Goal: Check status

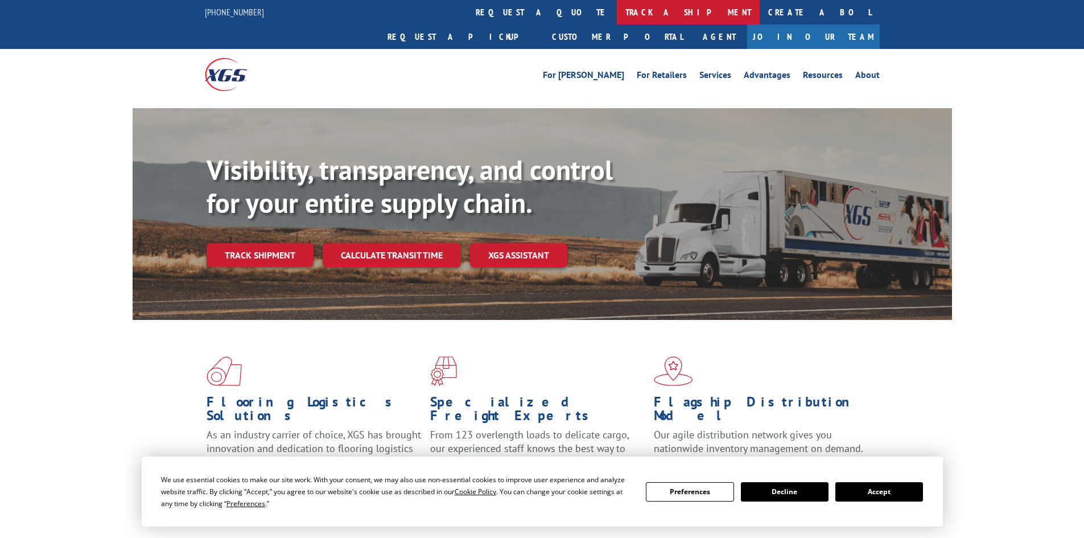
click at [617, 5] on link "track a shipment" at bounding box center [688, 12] width 143 height 24
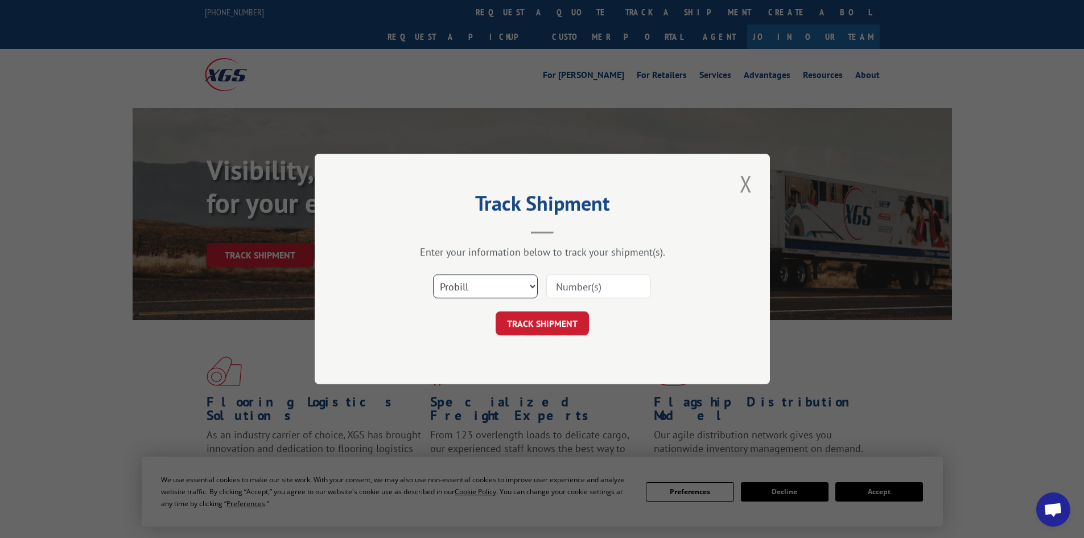
click at [469, 287] on select "Select category... Probill BOL PO" at bounding box center [485, 286] width 105 height 24
select select "bol"
click at [433, 274] on select "Select category... Probill BOL PO" at bounding box center [485, 286] width 105 height 24
click at [596, 275] on input at bounding box center [598, 286] width 105 height 24
paste input "5957701"
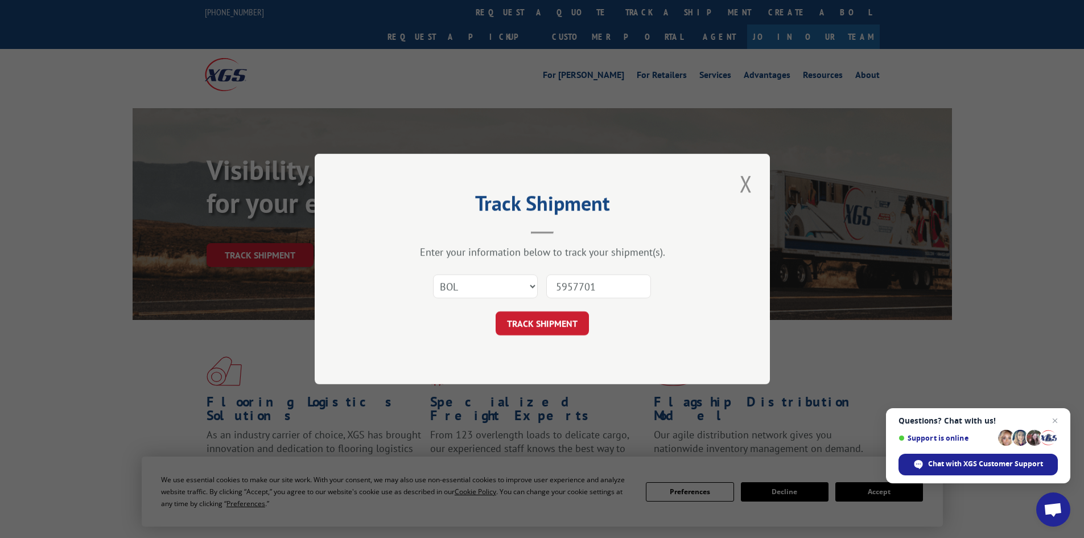
type input "5957701"
click at [529, 343] on div "Track Shipment Enter your information below to track your shipment(s). Select c…" at bounding box center [542, 269] width 455 height 231
click at [537, 330] on button "TRACK SHIPMENT" at bounding box center [542, 323] width 93 height 24
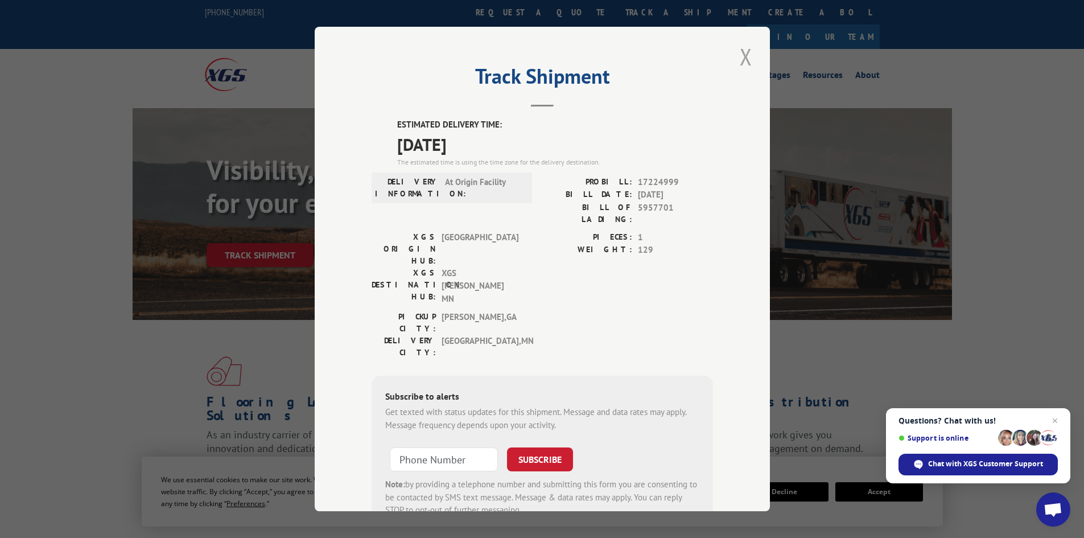
click at [740, 52] on button "Close modal" at bounding box center [745, 56] width 19 height 31
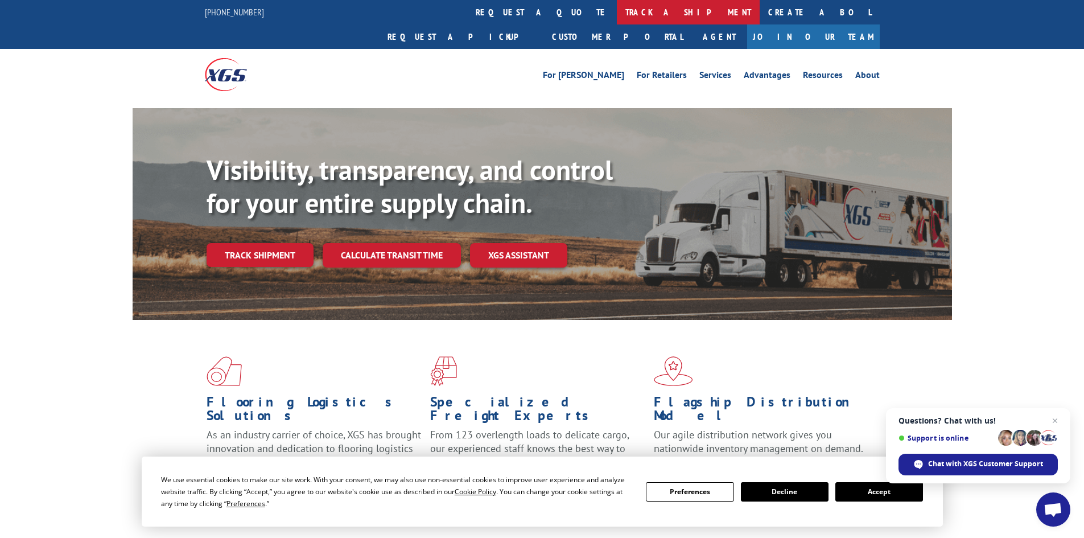
click at [617, 3] on link "track a shipment" at bounding box center [688, 12] width 143 height 24
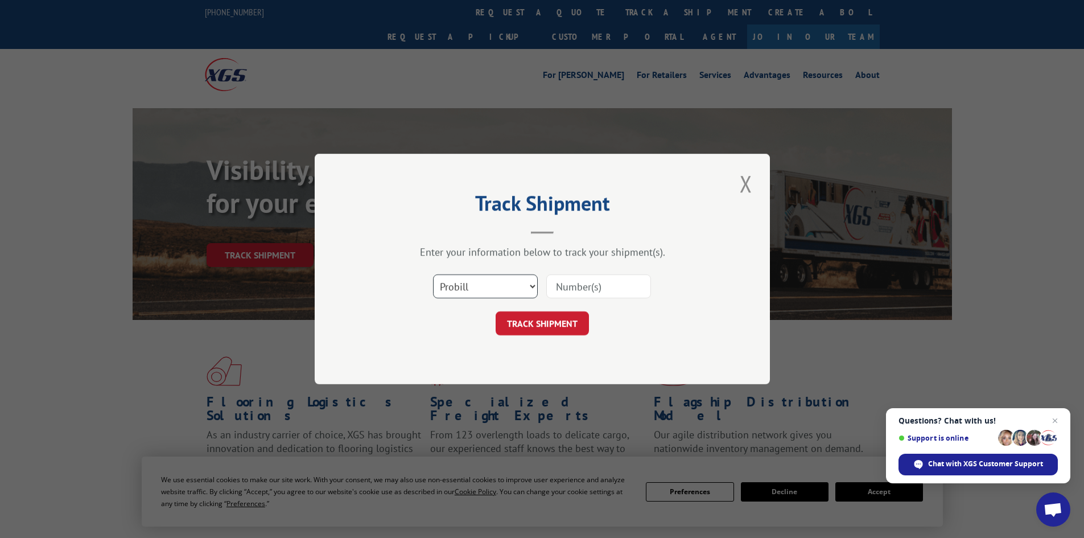
click at [479, 285] on select "Select category... Probill BOL PO" at bounding box center [485, 286] width 105 height 24
select select "bol"
click at [433, 274] on select "Select category... Probill BOL PO" at bounding box center [485, 286] width 105 height 24
click at [587, 297] on input at bounding box center [598, 286] width 105 height 24
paste input "5956788"
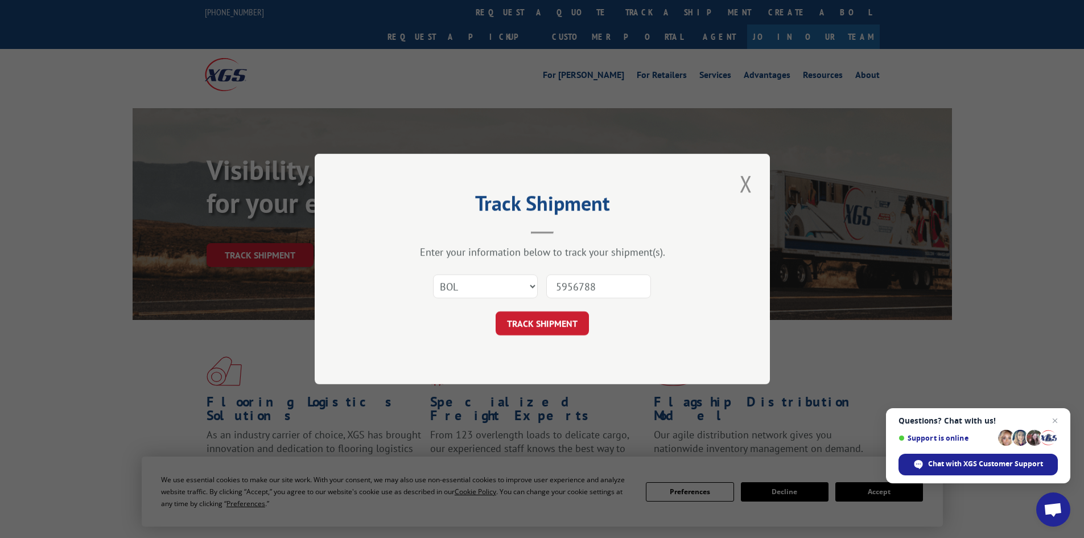
type input "5956788"
drag, startPoint x: 539, startPoint y: 336, endPoint x: 548, endPoint y: 307, distance: 29.7
click at [539, 336] on div "Track Shipment Enter your information below to track your shipment(s). Select c…" at bounding box center [542, 269] width 455 height 231
click at [565, 335] on button "TRACK SHIPMENT" at bounding box center [542, 323] width 93 height 24
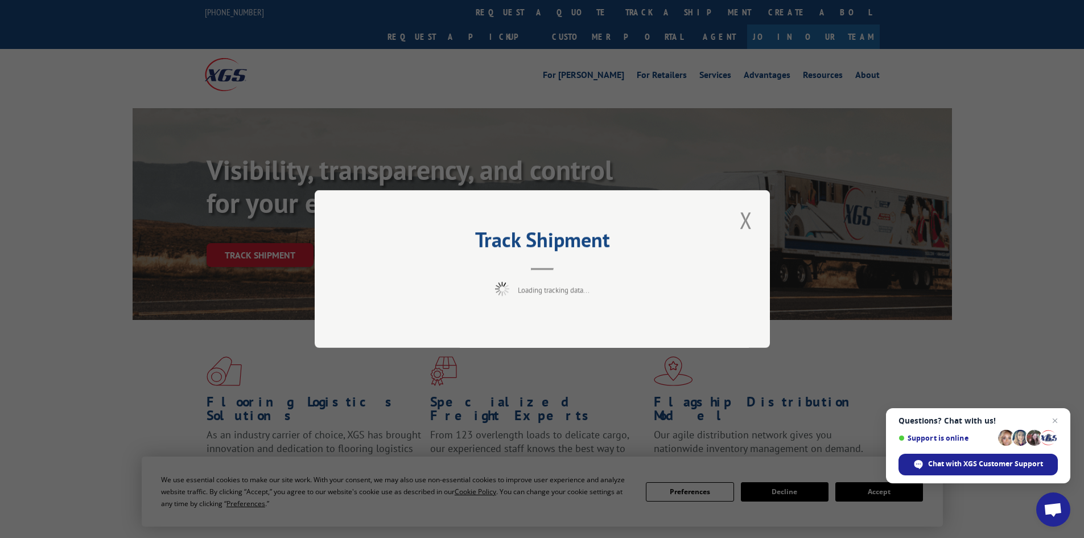
click at [562, 325] on div "Track Shipment Loading tracking data..." at bounding box center [542, 269] width 455 height 158
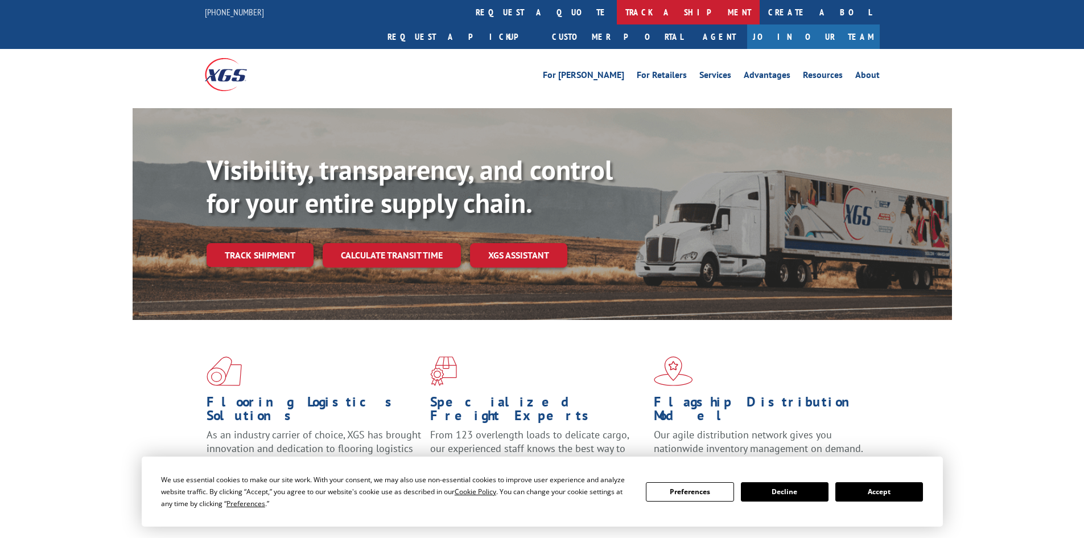
click at [617, 13] on link "track a shipment" at bounding box center [688, 12] width 143 height 24
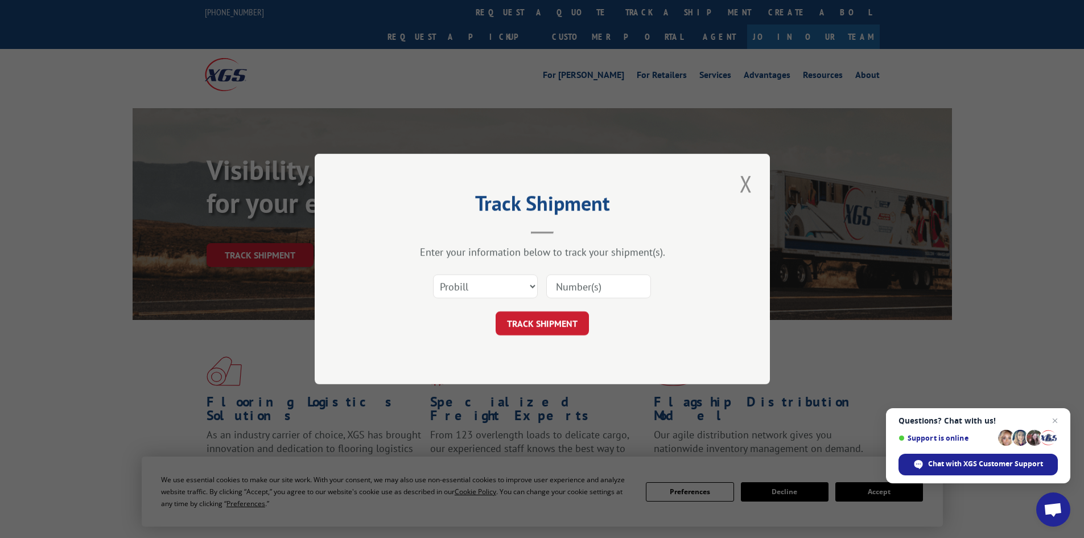
click at [487, 304] on div "Select category... Probill BOL PO" at bounding box center [542, 287] width 341 height 38
click at [487, 297] on select "Select category... Probill BOL PO" at bounding box center [485, 286] width 105 height 24
select select "bol"
click at [433, 274] on select "Select category... Probill BOL PO" at bounding box center [485, 286] width 105 height 24
click at [565, 297] on input at bounding box center [598, 286] width 105 height 24
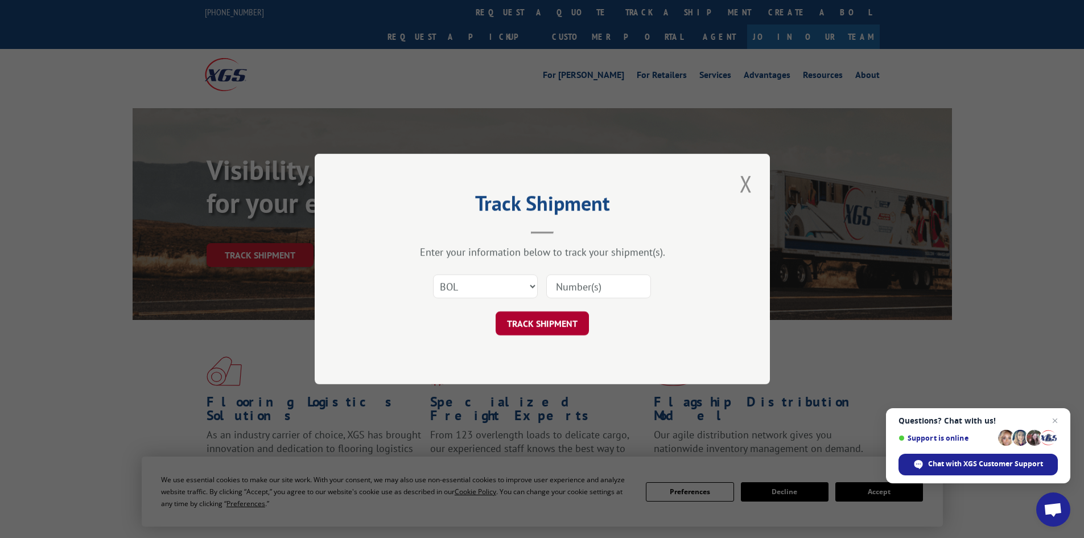
paste input "5960066"
type input "5960066"
click at [536, 320] on button "TRACK SHIPMENT" at bounding box center [542, 323] width 93 height 24
